Goal: Task Accomplishment & Management: Manage account settings

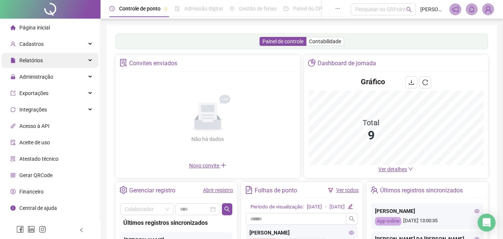
click at [91, 58] on div "Relatórios" at bounding box center [49, 60] width 97 height 15
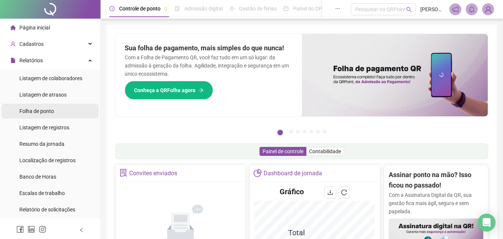
click at [36, 111] on span "Folha de ponto" at bounding box center [36, 111] width 35 height 6
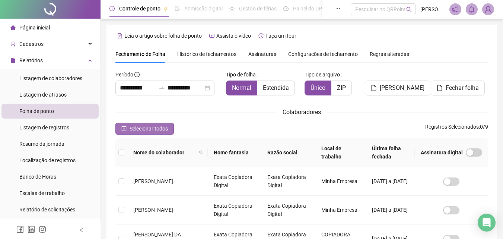
scroll to position [33, 0]
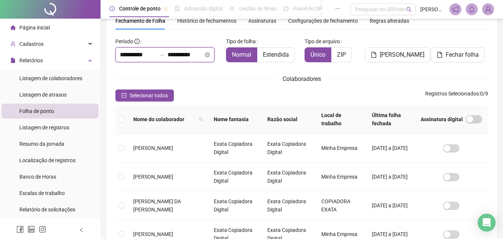
click at [124, 52] on input "**********" at bounding box center [138, 54] width 36 height 9
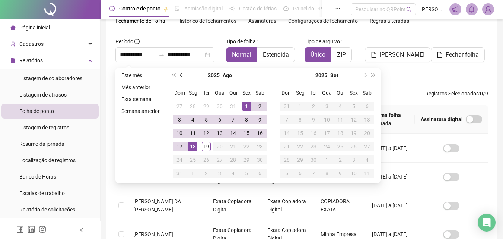
click at [182, 76] on button "prev-year" at bounding box center [181, 75] width 8 height 15
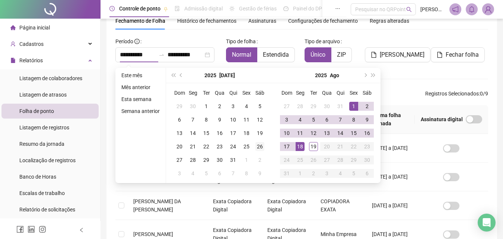
type input "**********"
click at [260, 146] on div "26" at bounding box center [259, 146] width 9 height 9
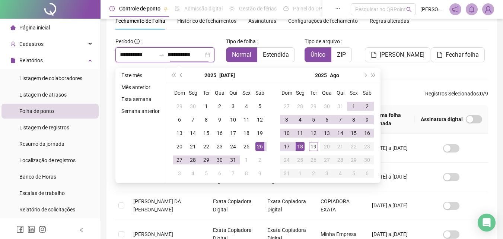
type input "**********"
click at [300, 148] on div "18" at bounding box center [300, 146] width 9 height 9
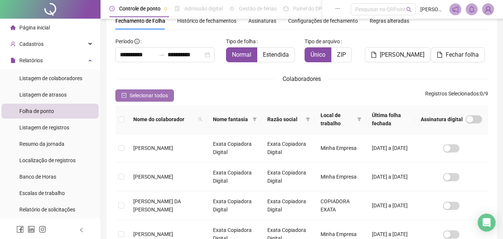
click at [140, 95] on span "Selecionar todos" at bounding box center [149, 95] width 38 height 8
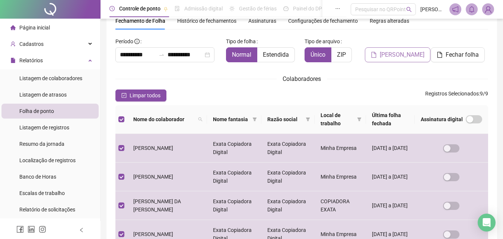
click at [401, 56] on span "[PERSON_NAME]" at bounding box center [402, 54] width 45 height 9
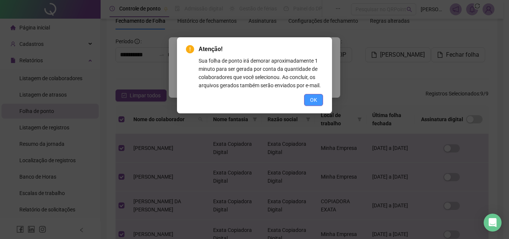
click at [309, 99] on button "OK" at bounding box center [313, 100] width 19 height 12
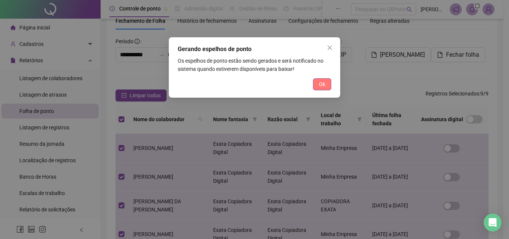
click at [325, 83] on button "Ok" at bounding box center [322, 84] width 18 height 12
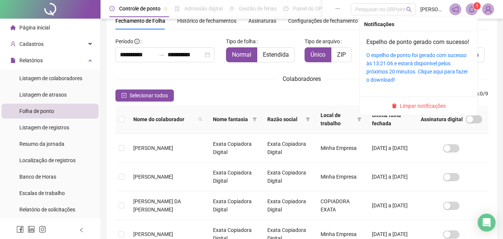
click at [471, 10] on icon "bell" at bounding box center [471, 9] width 7 height 7
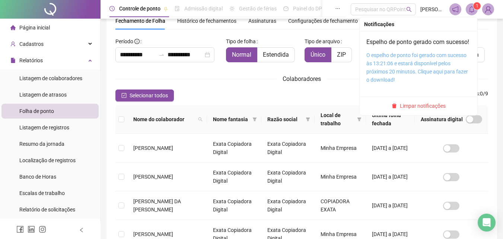
click at [442, 81] on link "O espelho de ponto foi gerado com sucesso às 13:21:06 e estará disponível pelos…" at bounding box center [417, 67] width 102 height 31
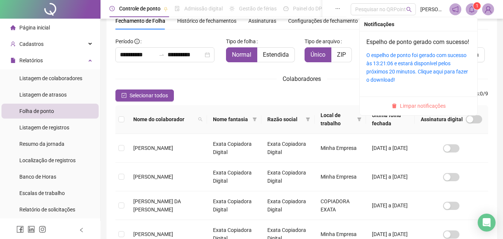
click at [428, 110] on span "Limpar notificações" at bounding box center [423, 106] width 46 height 8
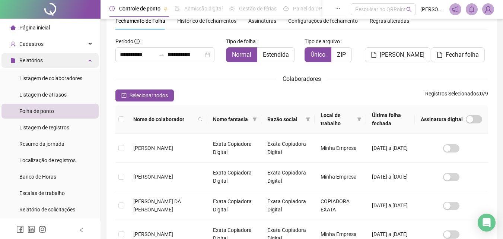
click at [89, 60] on icon at bounding box center [91, 60] width 4 height 0
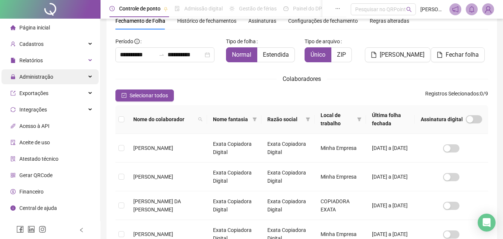
click at [89, 77] on icon at bounding box center [91, 77] width 4 height 0
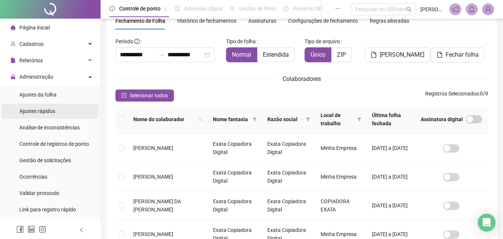
click at [38, 111] on span "Ajustes rápidos" at bounding box center [37, 111] width 36 height 6
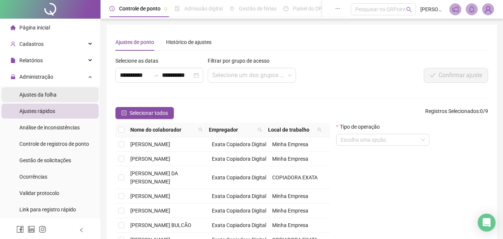
click at [37, 93] on span "Ajustes da folha" at bounding box center [37, 95] width 37 height 6
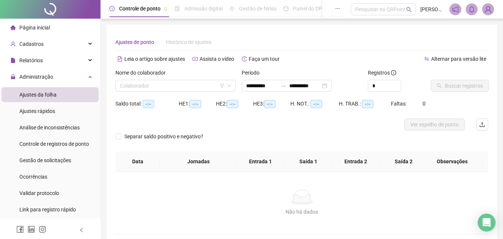
type input "**********"
click at [181, 86] on input "search" at bounding box center [172, 85] width 105 height 11
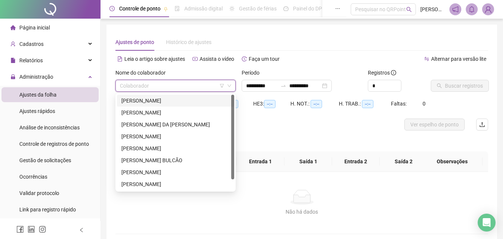
click at [169, 100] on div "[PERSON_NAME]" at bounding box center [175, 100] width 108 height 8
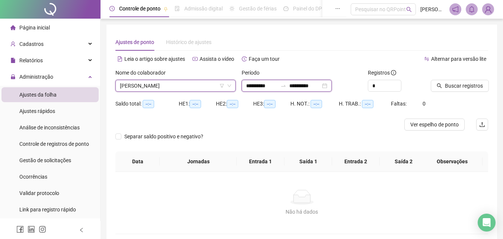
click at [248, 82] on input "**********" at bounding box center [261, 86] width 31 height 8
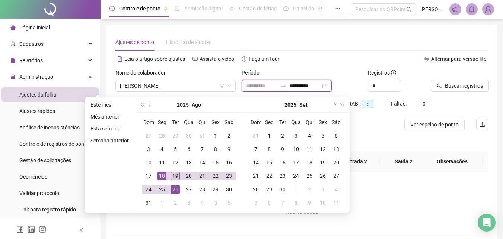
type input "**********"
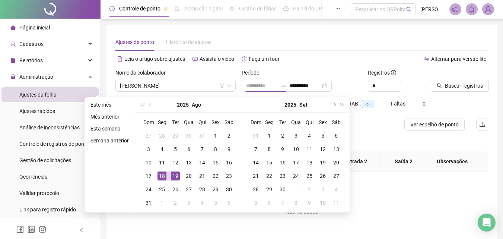
click at [175, 174] on div "19" at bounding box center [175, 175] width 9 height 9
type input "**********"
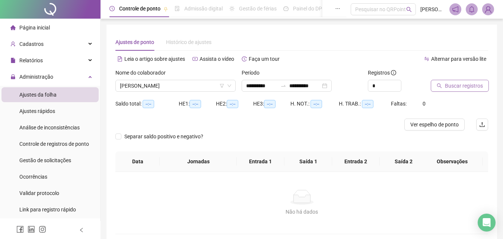
click at [477, 85] on span "Buscar registros" at bounding box center [464, 86] width 38 height 8
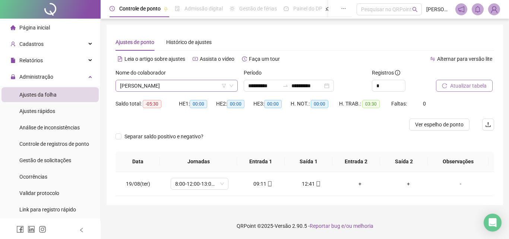
click at [233, 87] on icon "down" at bounding box center [231, 85] width 4 height 4
click at [230, 86] on icon "down" at bounding box center [231, 85] width 4 height 4
click at [182, 86] on span "[PERSON_NAME]" at bounding box center [176, 85] width 113 height 11
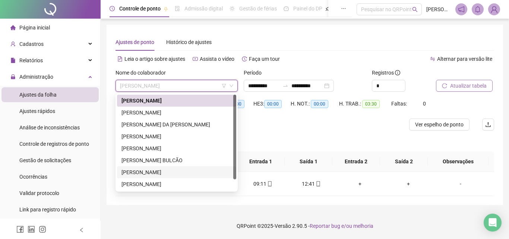
click at [143, 172] on div "[PERSON_NAME]" at bounding box center [176, 172] width 110 height 8
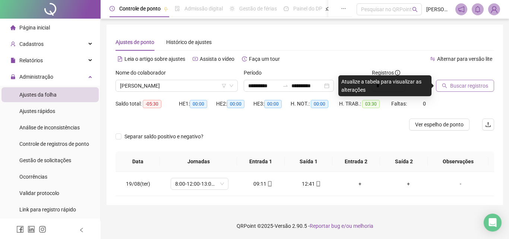
click at [354, 50] on div "Ajustes de ponto Histórico de ajustes" at bounding box center [304, 42] width 378 height 17
click at [401, 37] on div "Ajustes de ponto Histórico de ajustes" at bounding box center [304, 42] width 378 height 17
click at [465, 86] on span "Buscar registros" at bounding box center [469, 86] width 38 height 8
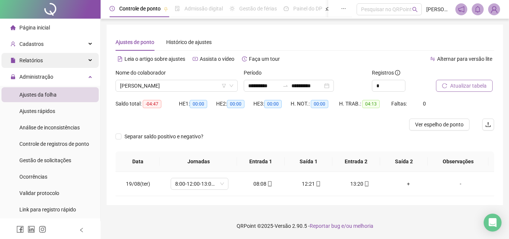
click at [85, 58] on div "Relatórios" at bounding box center [49, 60] width 97 height 15
